Goal: Browse casually: Explore the website without a specific task or goal

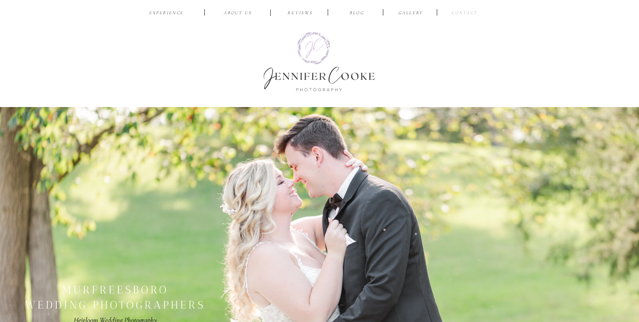
click at [465, 13] on nav "CONTACT" at bounding box center [464, 13] width 29 height 8
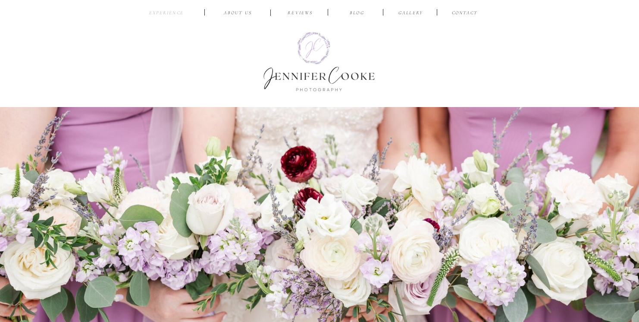
click at [166, 13] on nav "EXPERIENCE" at bounding box center [166, 13] width 41 height 8
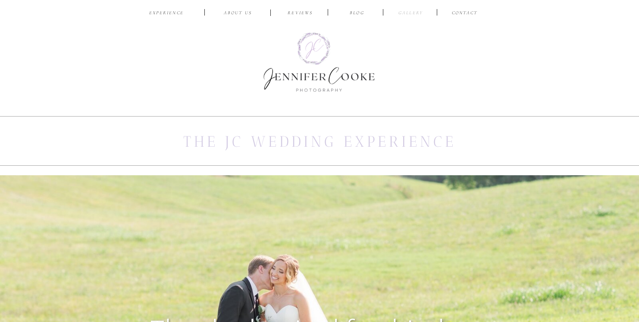
click at [411, 13] on nav "Gallery" at bounding box center [410, 13] width 29 height 8
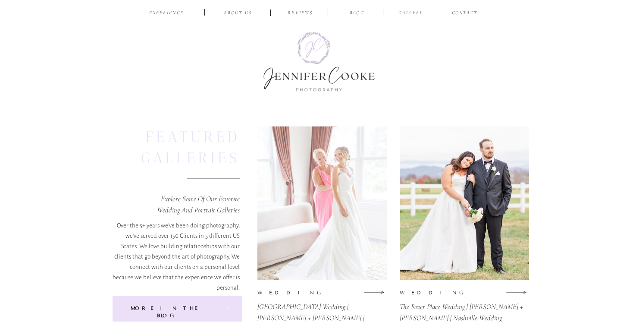
click at [322, 203] on div at bounding box center [322, 203] width 129 height 154
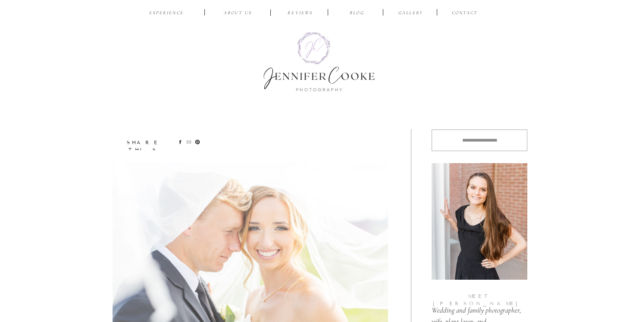
click at [250, 255] on img at bounding box center [251, 255] width 276 height 186
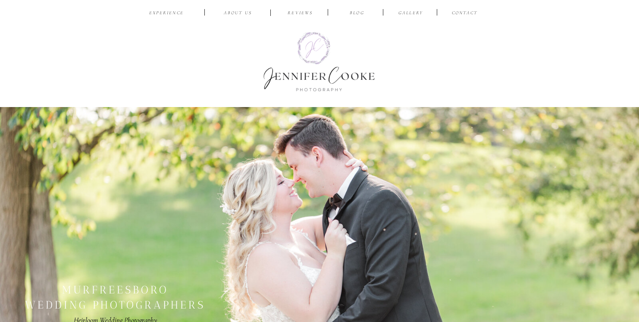
click at [320, 239] on div at bounding box center [319, 247] width 639 height 280
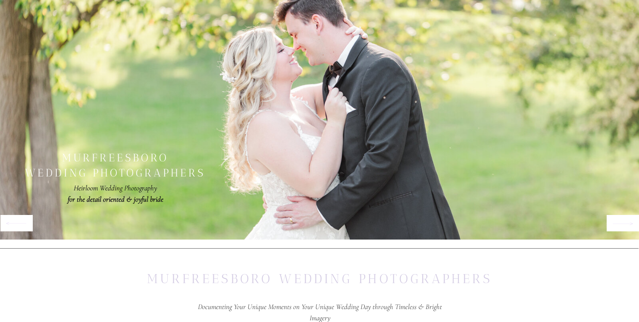
click at [115, 194] on p "Heirloom Wedding Photography for the detail oriented & joyful bride" at bounding box center [115, 193] width 229 height 22
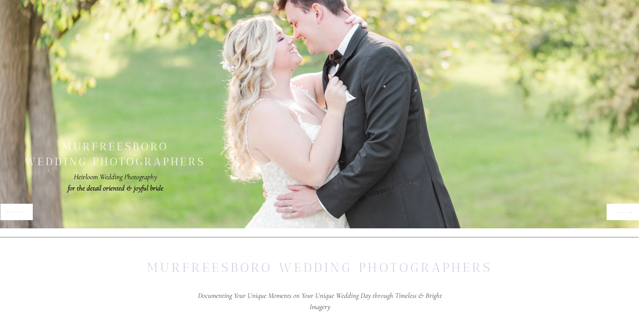
click at [320, 104] on div at bounding box center [319, 104] width 639 height 280
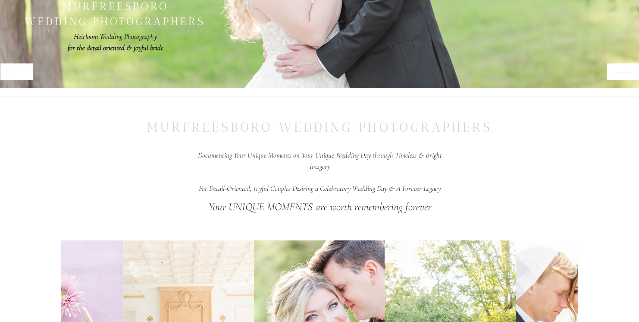
click at [115, 14] on h2 "murfreesboro wedding photographers" at bounding box center [114, 14] width 217 height 30
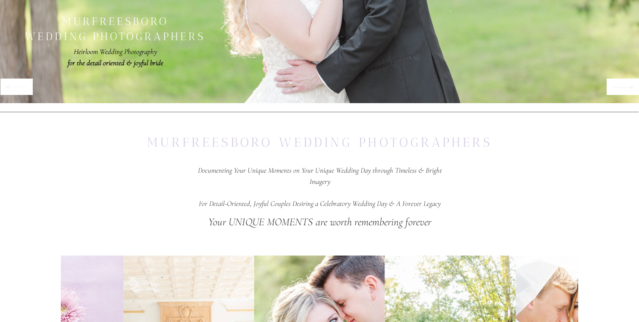
click at [320, 179] on span "Documenting Your Unique Moments on Your Unique Wedding Day through Timeless & B…" at bounding box center [320, 176] width 244 height 20
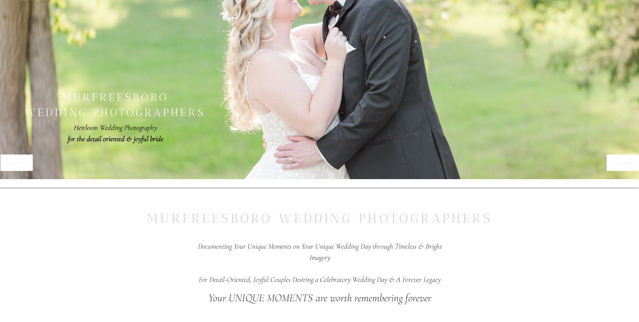
click at [320, 55] on div at bounding box center [319, 55] width 639 height 280
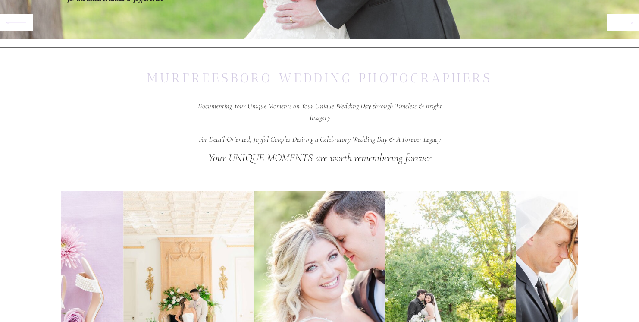
click at [188, 289] on img at bounding box center [188, 289] width 131 height 196
click at [319, 289] on img at bounding box center [319, 289] width 131 height 196
click at [450, 289] on img at bounding box center [450, 289] width 131 height 196
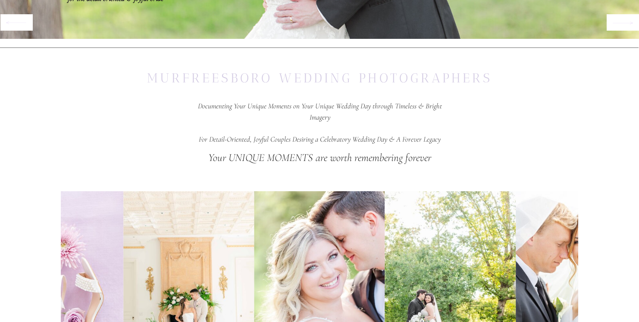
click at [320, 289] on img at bounding box center [319, 289] width 131 height 196
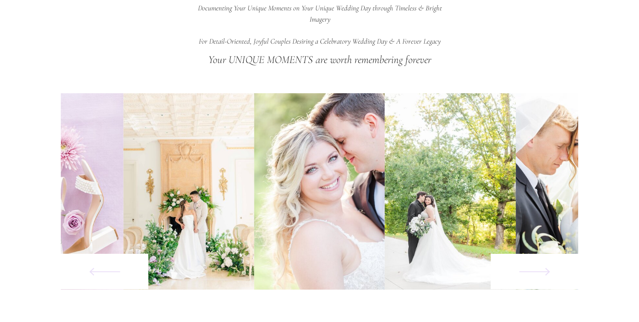
click at [319, 191] on img at bounding box center [319, 191] width 131 height 196
